Goal: Information Seeking & Learning: Learn about a topic

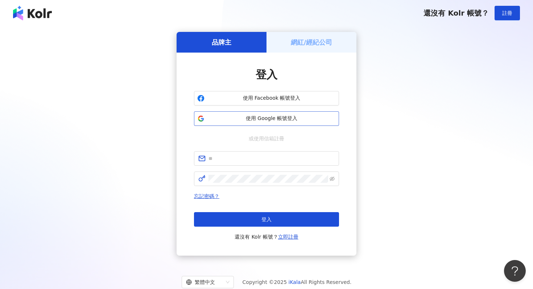
click at [279, 121] on span "使用 Google 帳號登入" at bounding box center [271, 118] width 128 height 7
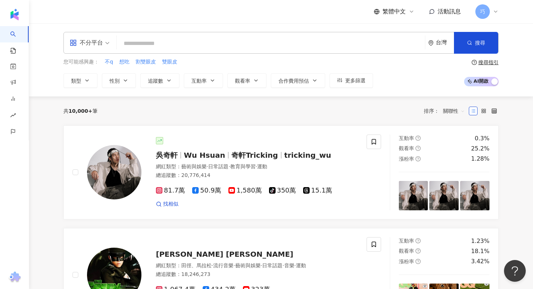
click at [203, 42] on input "search" at bounding box center [271, 44] width 302 height 14
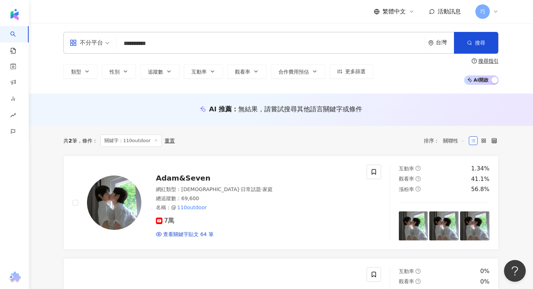
scroll to position [82, 0]
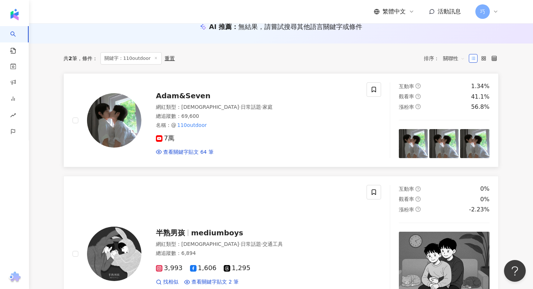
type input "**********"
click at [194, 93] on span "Adam&Seven" at bounding box center [183, 95] width 54 height 9
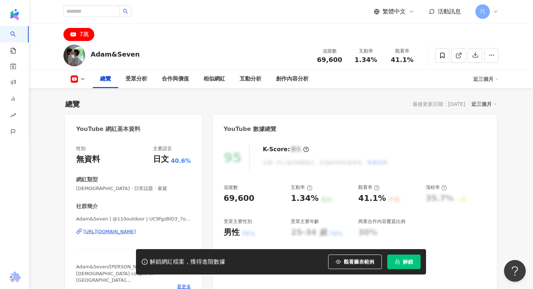
click at [406, 262] on span "解鎖" at bounding box center [408, 262] width 10 height 6
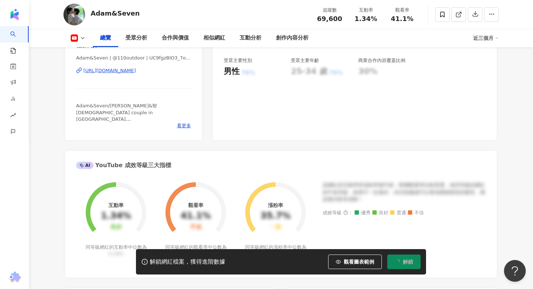
scroll to position [74, 0]
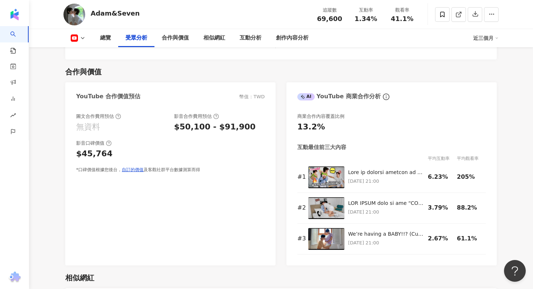
scroll to position [819, 0]
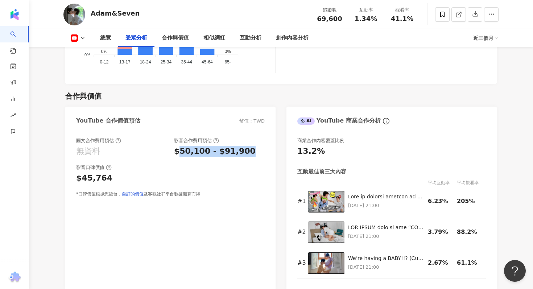
drag, startPoint x: 178, startPoint y: 153, endPoint x: 244, endPoint y: 153, distance: 65.6
click at [244, 154] on div "$50,100 - $91,900" at bounding box center [219, 151] width 91 height 11
click at [219, 155] on div "$50,100 - $91,900" at bounding box center [215, 151] width 82 height 11
drag, startPoint x: 219, startPoint y: 151, endPoint x: 240, endPoint y: 152, distance: 20.7
click at [240, 152] on div "$50,100 - $91,900" at bounding box center [215, 151] width 82 height 11
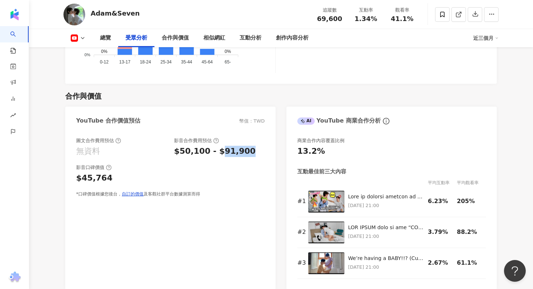
click at [215, 152] on div "$50,100 - $91,900" at bounding box center [215, 151] width 82 height 11
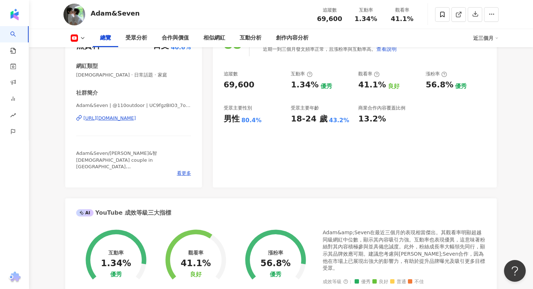
scroll to position [0, 0]
